Goal: Transaction & Acquisition: Purchase product/service

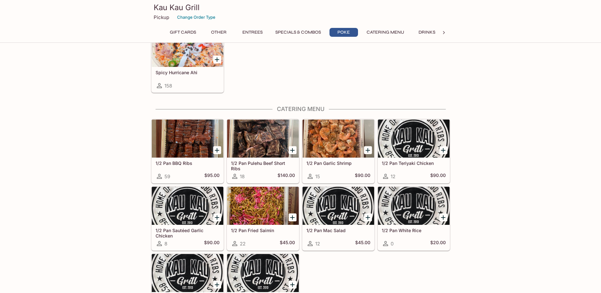
scroll to position [1109, 0]
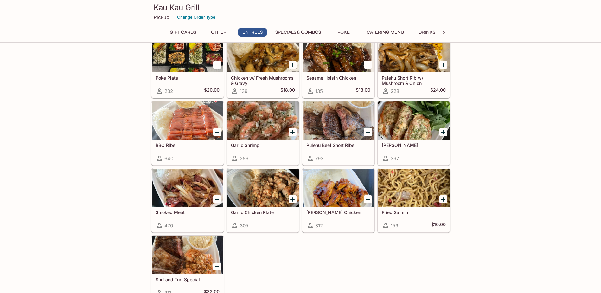
scroll to position [380, 0]
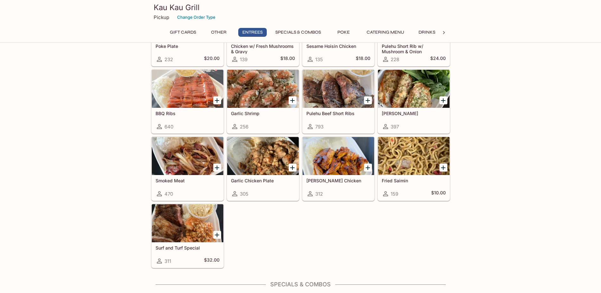
click at [175, 155] on div at bounding box center [188, 156] width 72 height 38
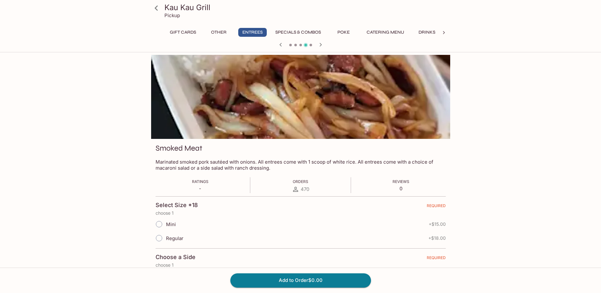
click at [157, 10] on icon at bounding box center [156, 7] width 3 height 5
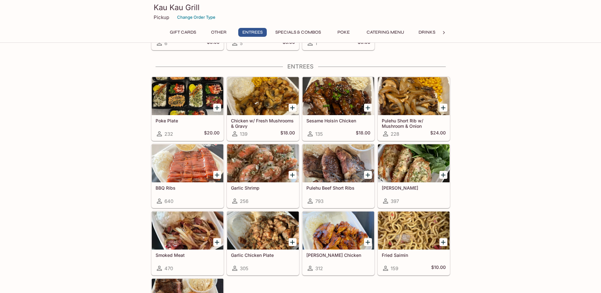
scroll to position [317, 0]
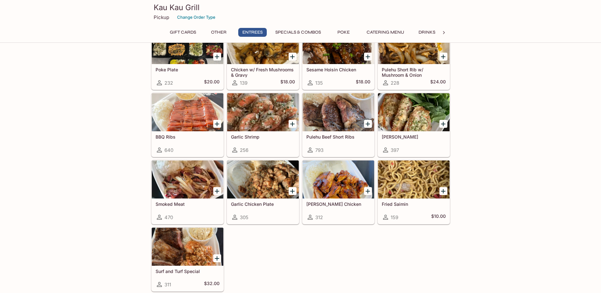
scroll to position [388, 0]
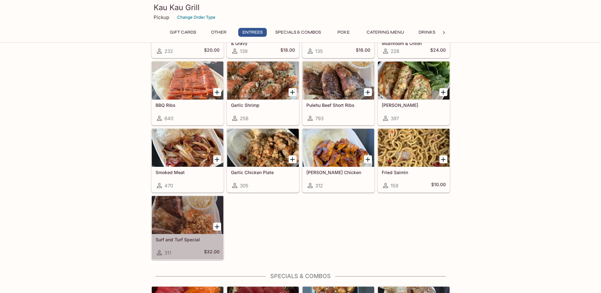
click at [180, 212] on div at bounding box center [188, 215] width 72 height 38
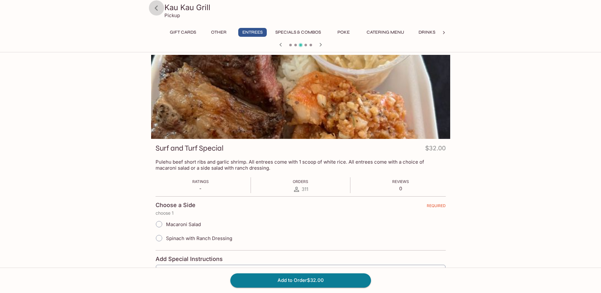
click at [158, 8] on icon at bounding box center [156, 8] width 11 height 11
click at [285, 31] on button "Specials & Combos" at bounding box center [298, 32] width 53 height 9
